Goal: Task Accomplishment & Management: Use online tool/utility

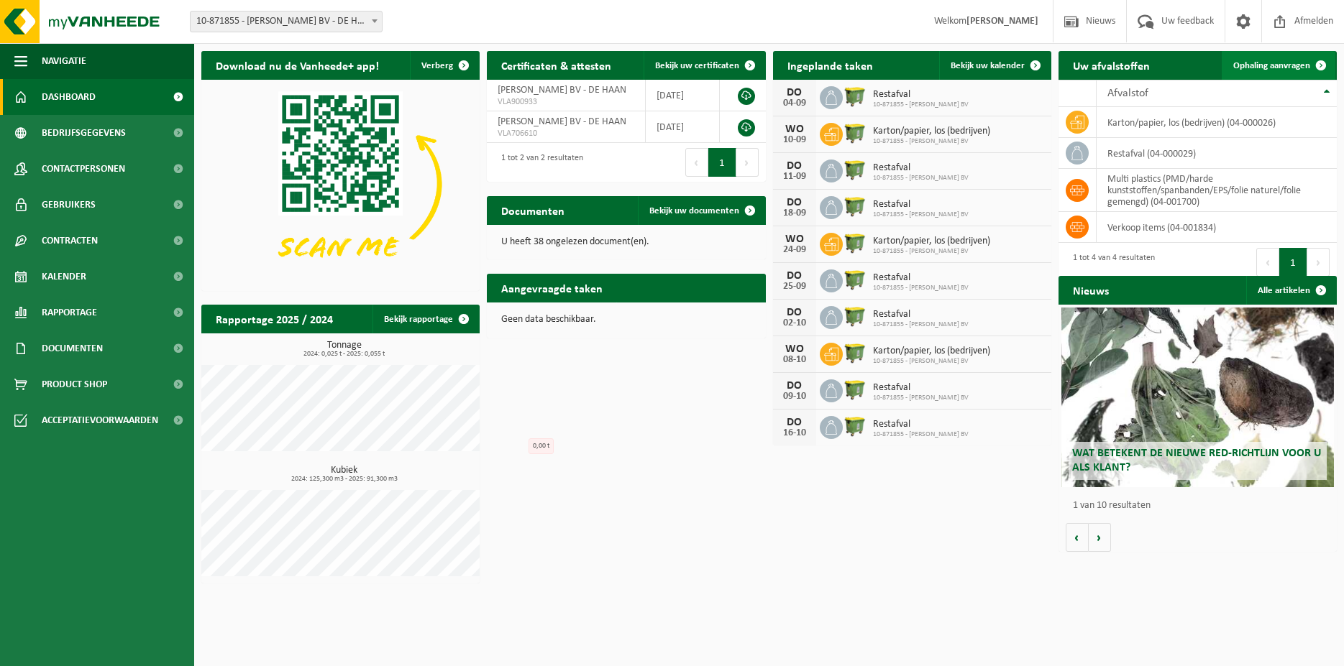
click at [1280, 70] on span "Ophaling aanvragen" at bounding box center [1271, 65] width 77 height 9
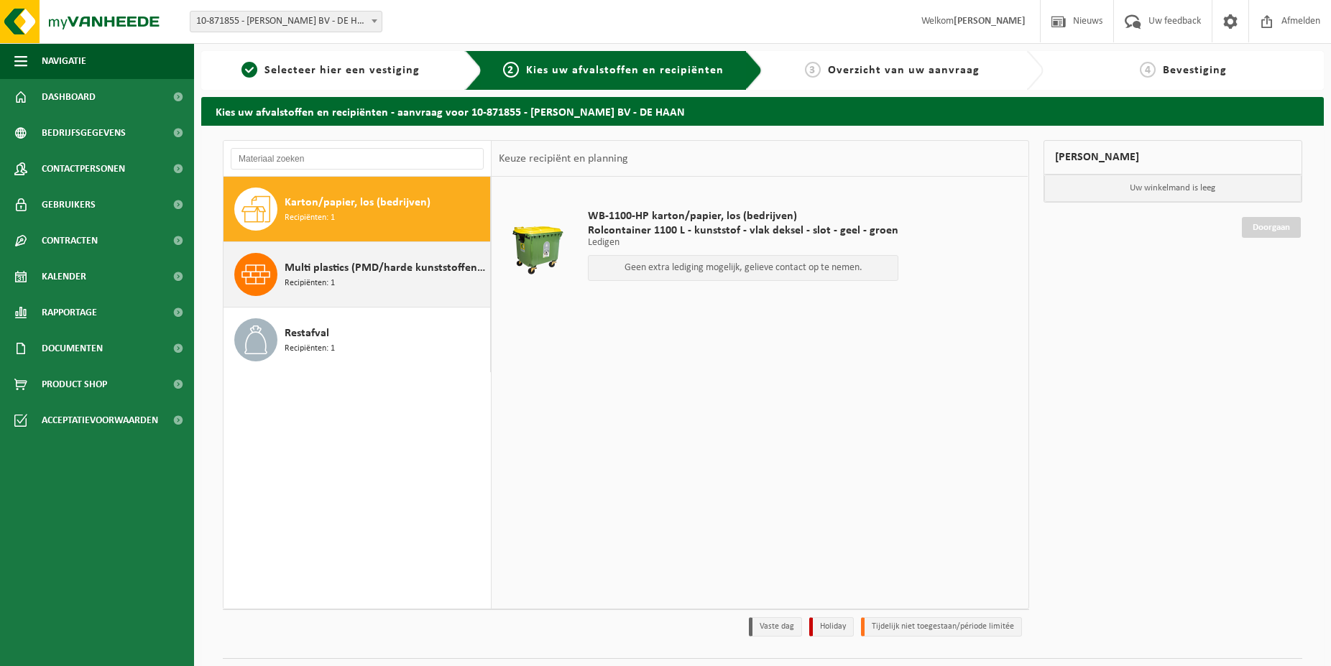
click at [385, 264] on span "Multi plastics (PMD/harde kunststoffen/spanbanden/EPS/folie naturel/folie gemen…" at bounding box center [386, 268] width 202 height 17
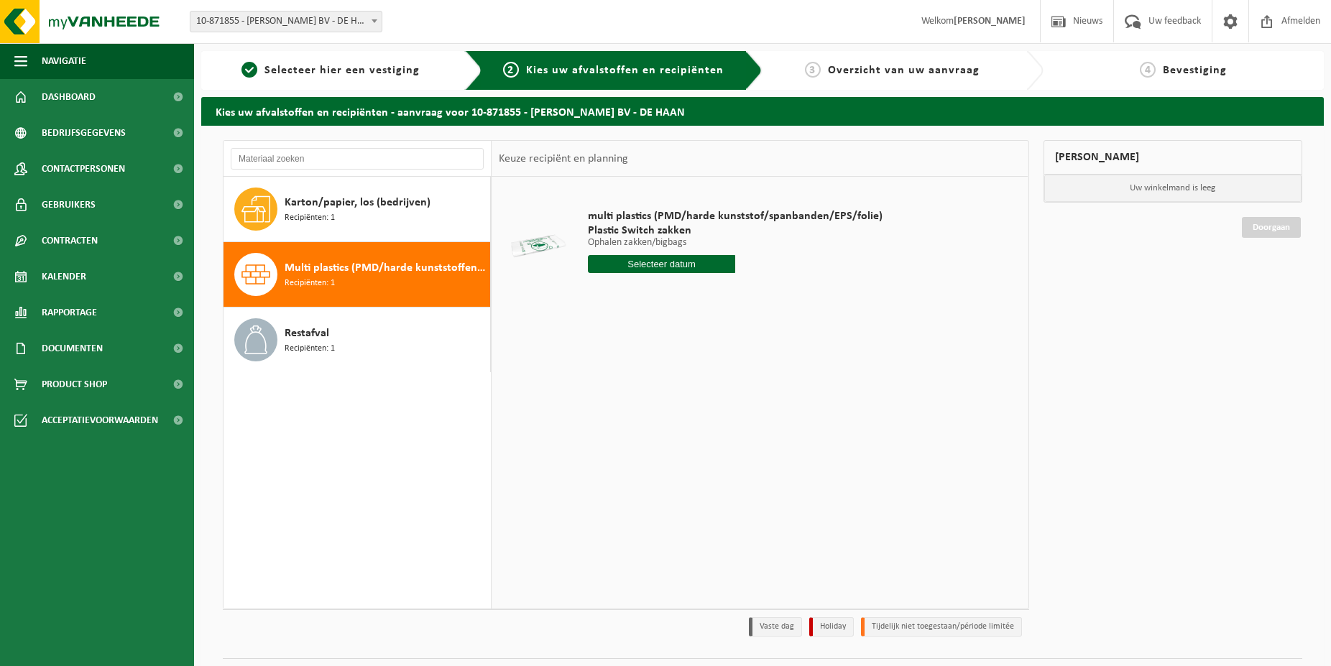
click at [677, 265] on input "text" at bounding box center [661, 264] width 147 height 18
click at [674, 341] on div "4" at bounding box center [677, 345] width 25 height 23
type input "Van 2025-09-04"
drag, startPoint x: 671, startPoint y: 290, endPoint x: 526, endPoint y: 280, distance: 145.6
click at [588, 281] on input "1" at bounding box center [661, 290] width 147 height 19
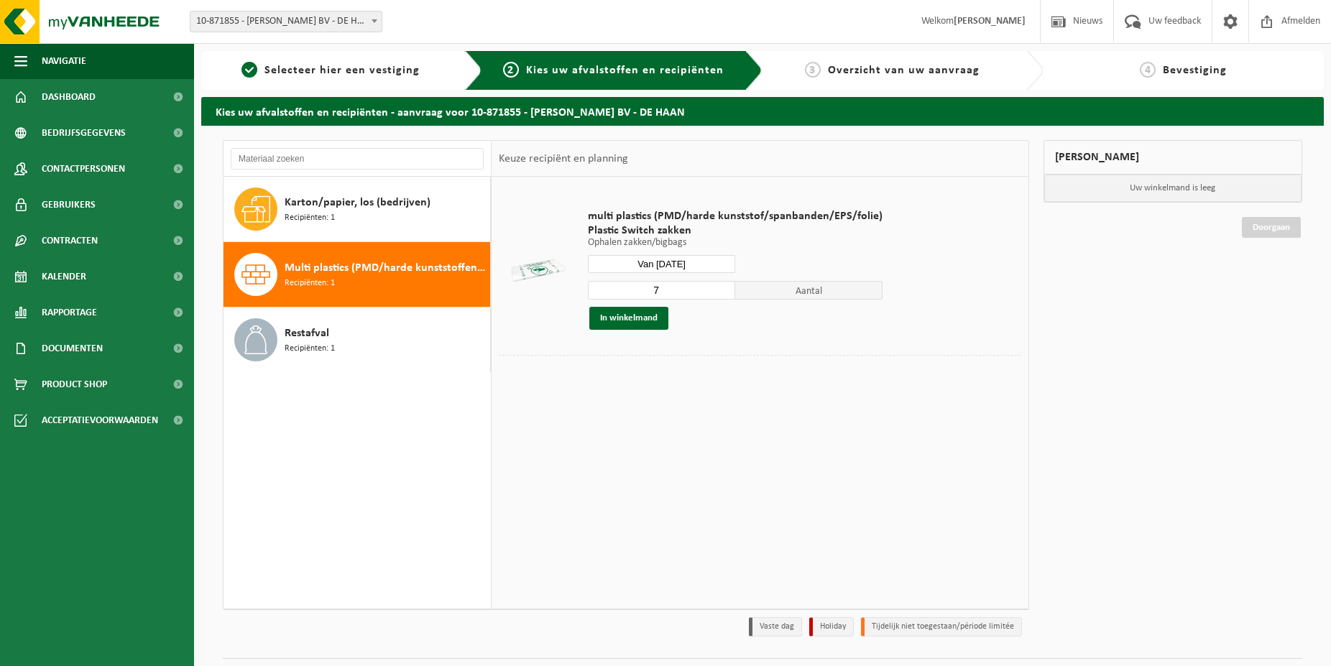
type input "7"
click at [641, 318] on button "In winkelmand" at bounding box center [629, 318] width 79 height 23
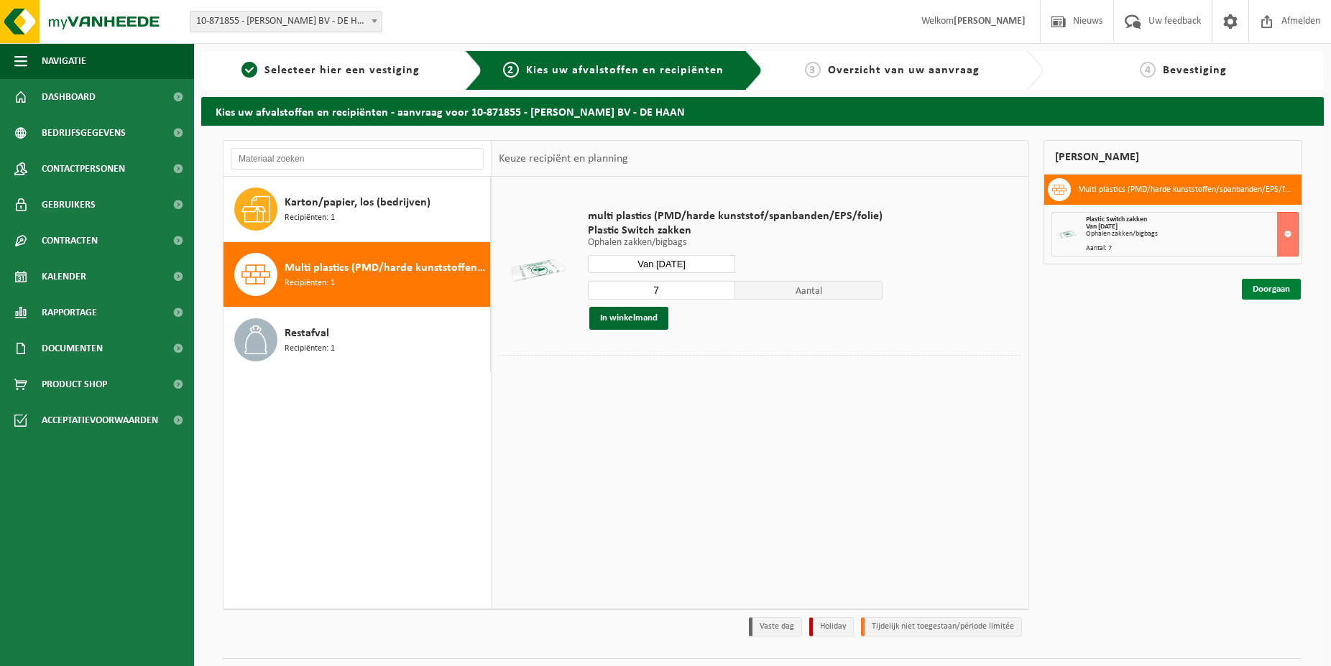
click at [1277, 289] on link "Doorgaan" at bounding box center [1271, 289] width 59 height 21
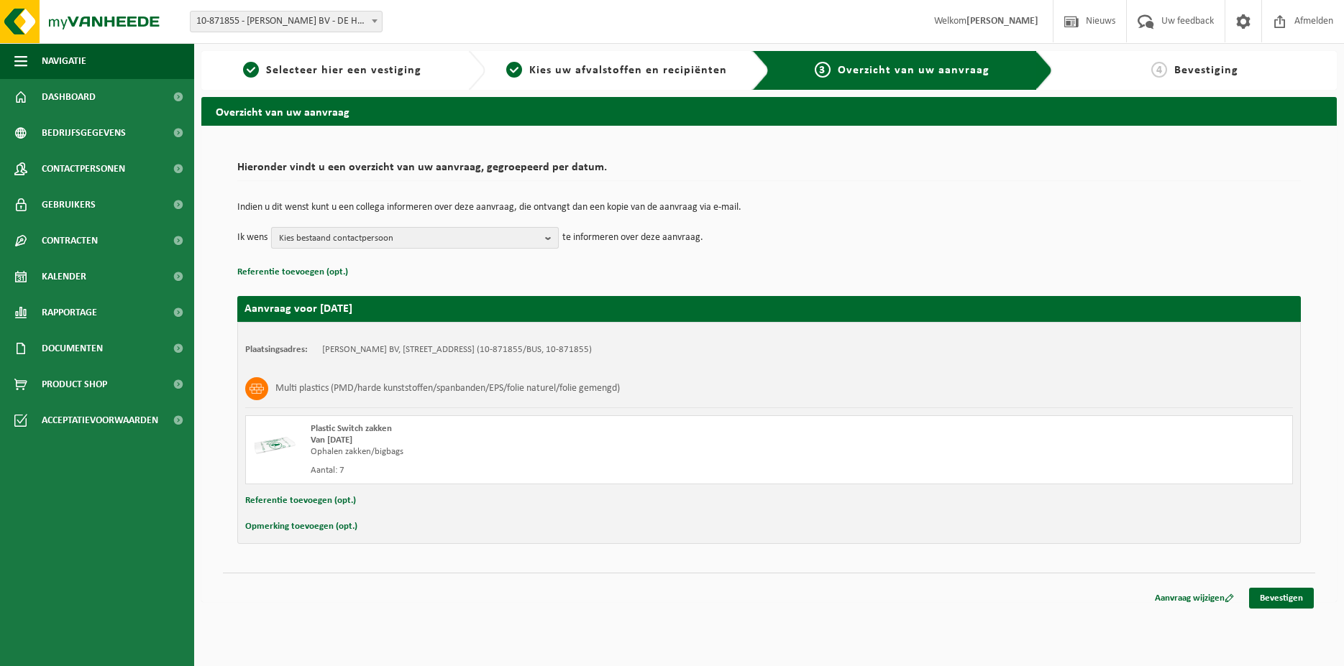
click at [388, 232] on span "Kies bestaand contactpersoon" at bounding box center [409, 239] width 260 height 22
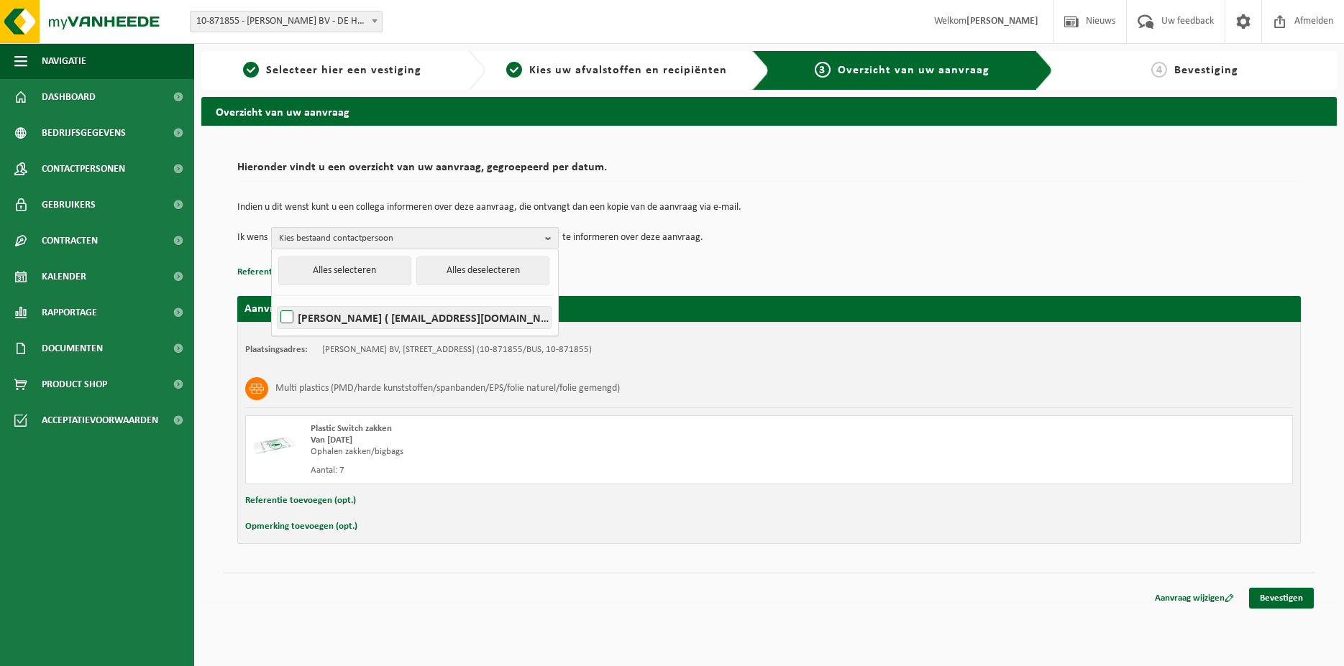
click at [288, 313] on label "EMMY WILDE ( administratie@dewaelehenri.be )" at bounding box center [414, 318] width 273 height 22
click at [275, 300] on input "EMMY WILDE ( administratie@dewaelehenri.be )" at bounding box center [275, 299] width 1 height 1
checkbox input "true"
click at [465, 533] on div "Opmerking toevoegen (opt.)" at bounding box center [769, 527] width 1048 height 19
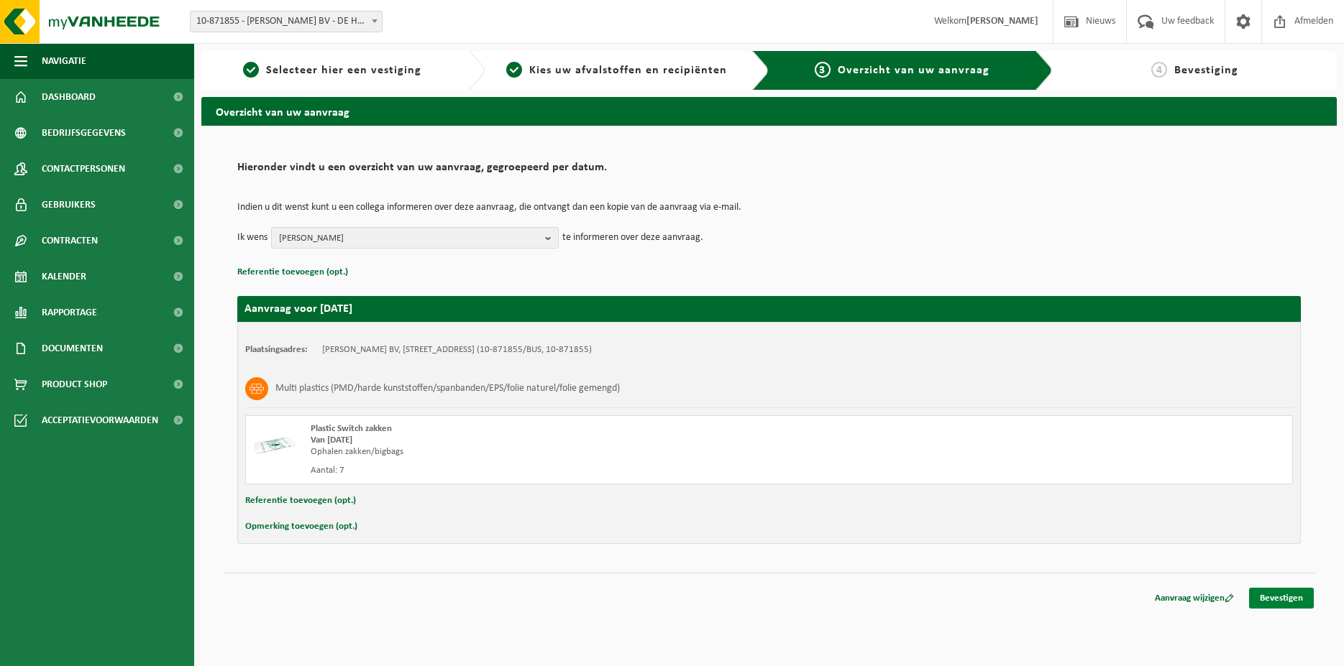
click at [1277, 597] on link "Bevestigen" at bounding box center [1281, 598] width 65 height 21
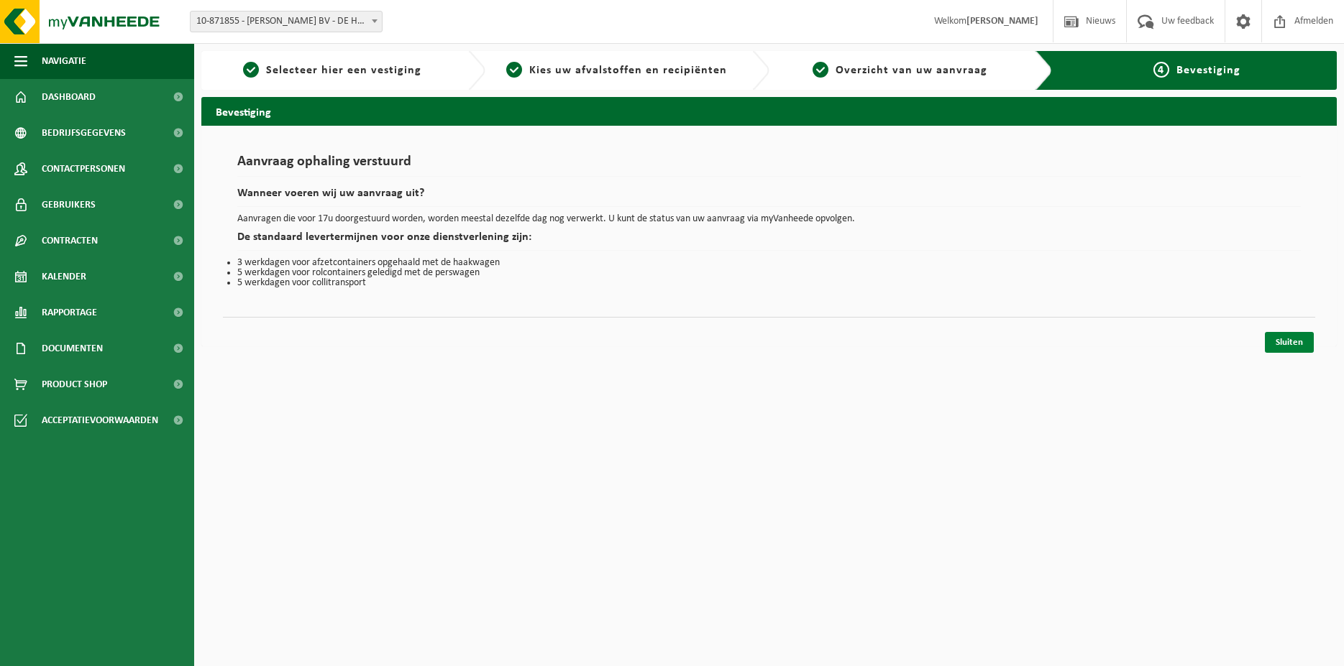
click at [1283, 341] on link "Sluiten" at bounding box center [1289, 342] width 49 height 21
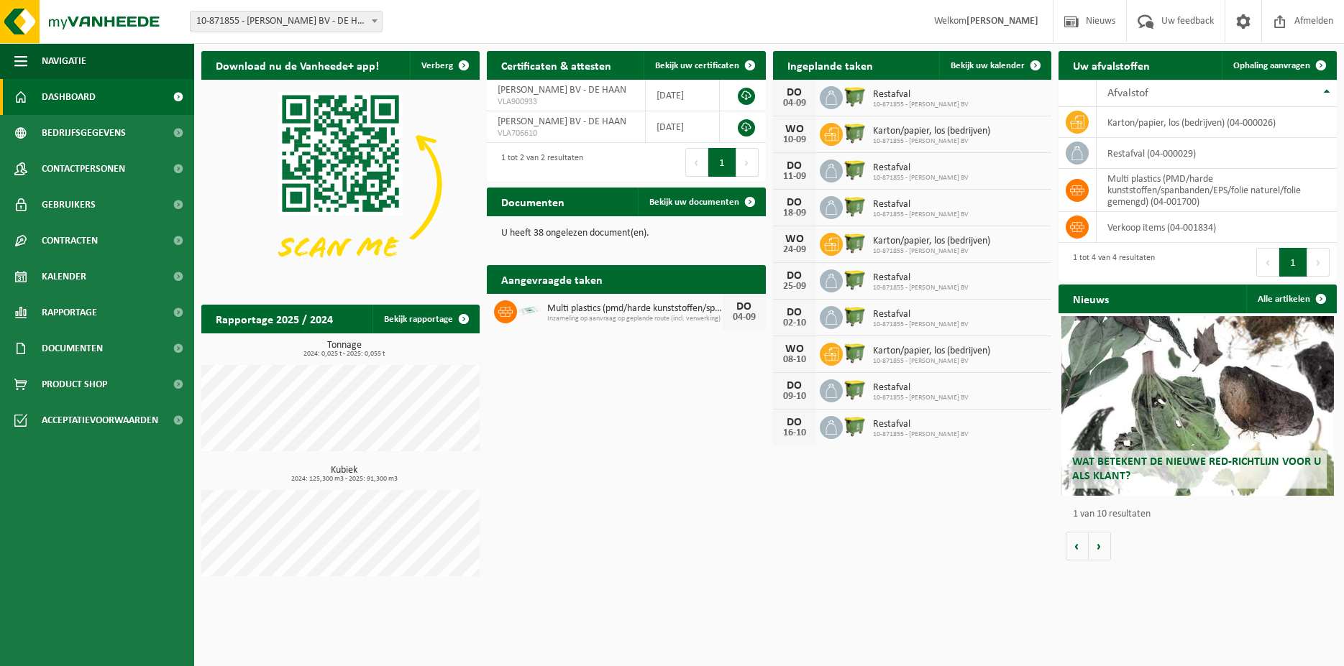
click at [848, 546] on div "Download nu de Vanheede+ app! Verberg Certificaten & attesten Bekijk uw certifi…" at bounding box center [769, 317] width 1142 height 547
click at [1175, 449] on div "Wat betekent de nieuwe RED-richtlijn voor u als klant?" at bounding box center [1197, 406] width 273 height 180
